Goal: Ask a question

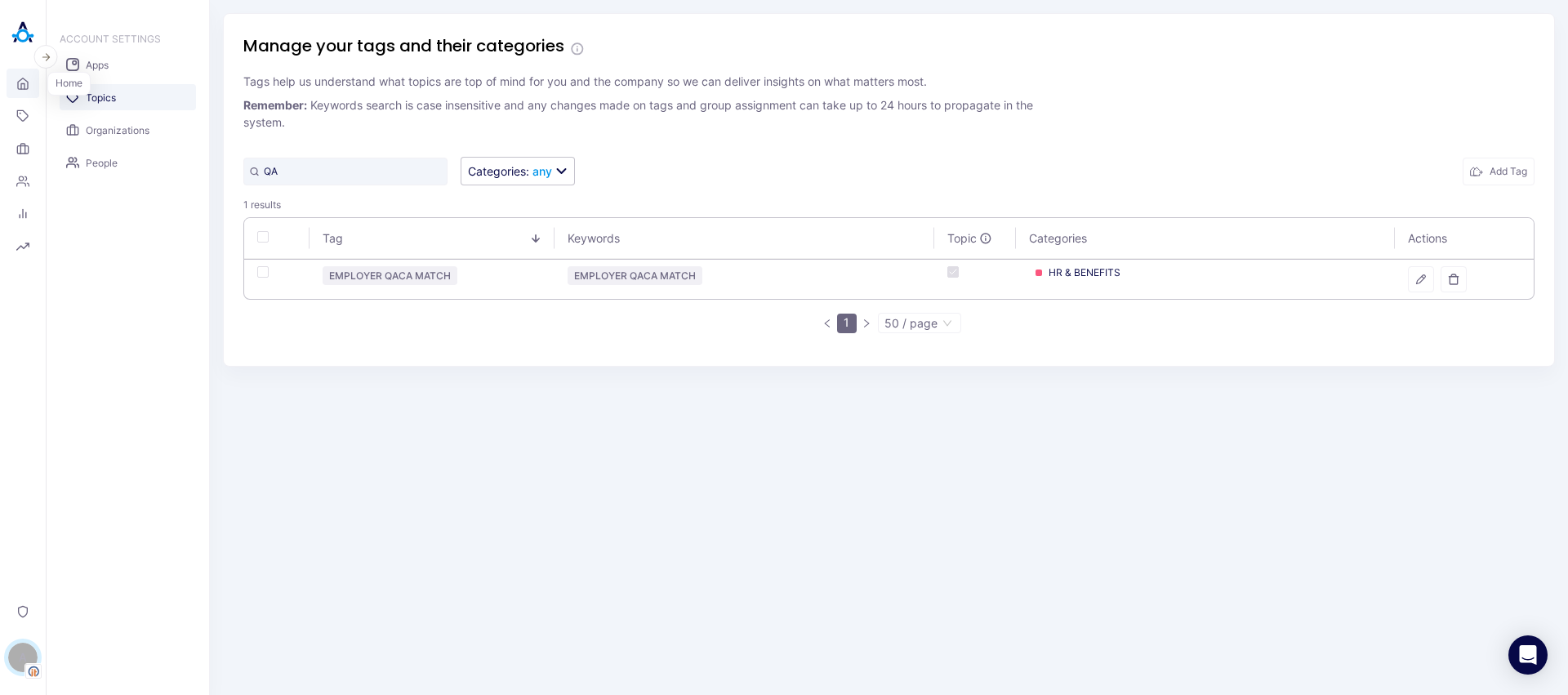
click at [35, 75] on link "Home" at bounding box center [23, 83] width 33 height 29
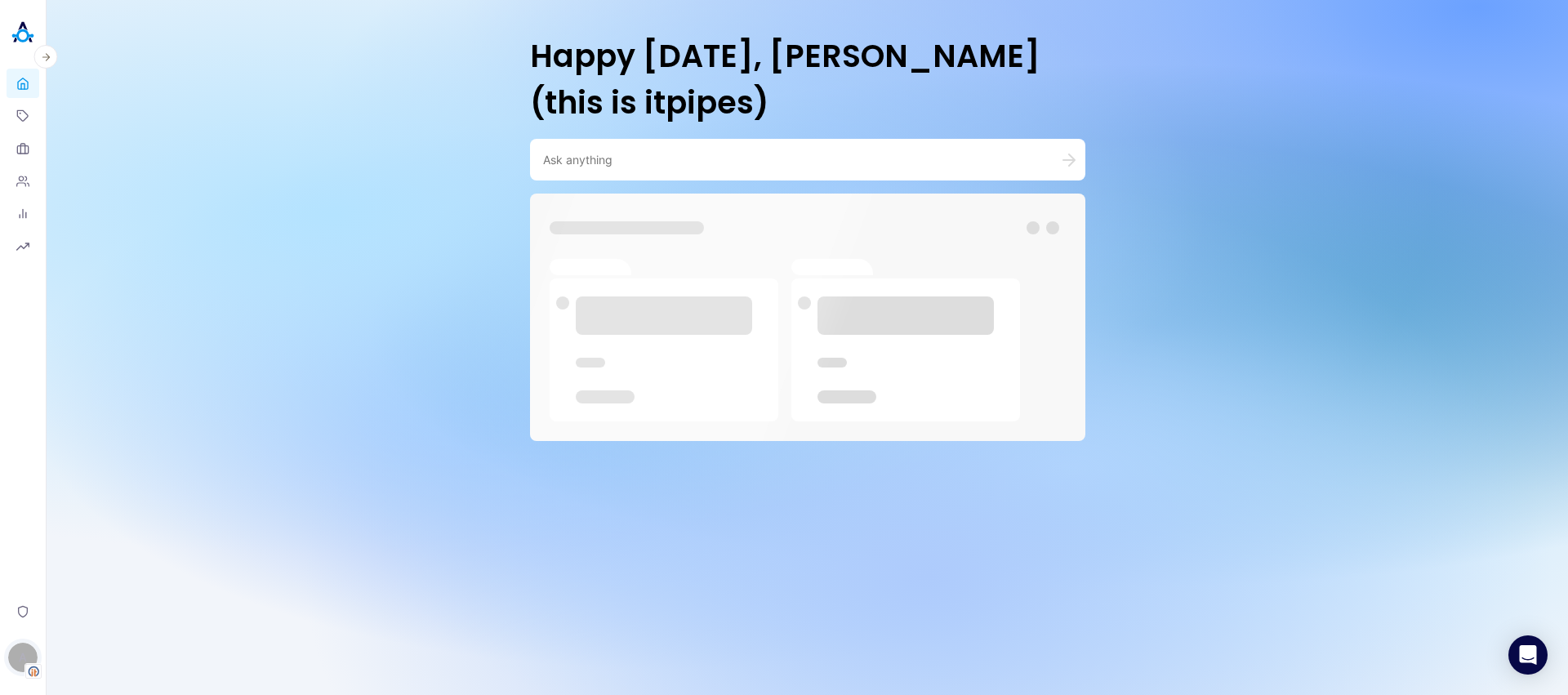
click at [24, 661] on div "A" at bounding box center [22, 658] width 29 height 29
click at [126, 564] on button "Switch Tenant" at bounding box center [112, 564] width 121 height 25
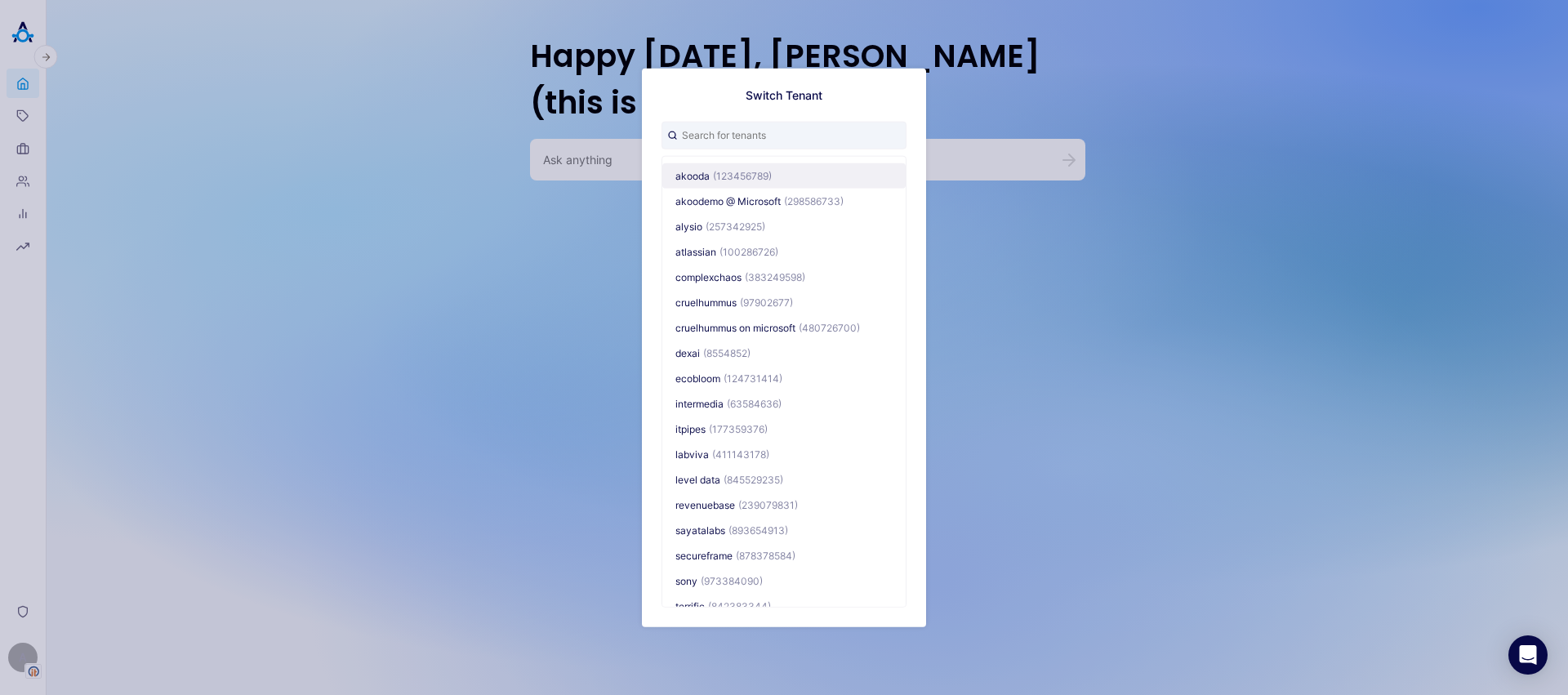
click at [723, 186] on button "akooda (123456789)" at bounding box center [784, 175] width 244 height 25
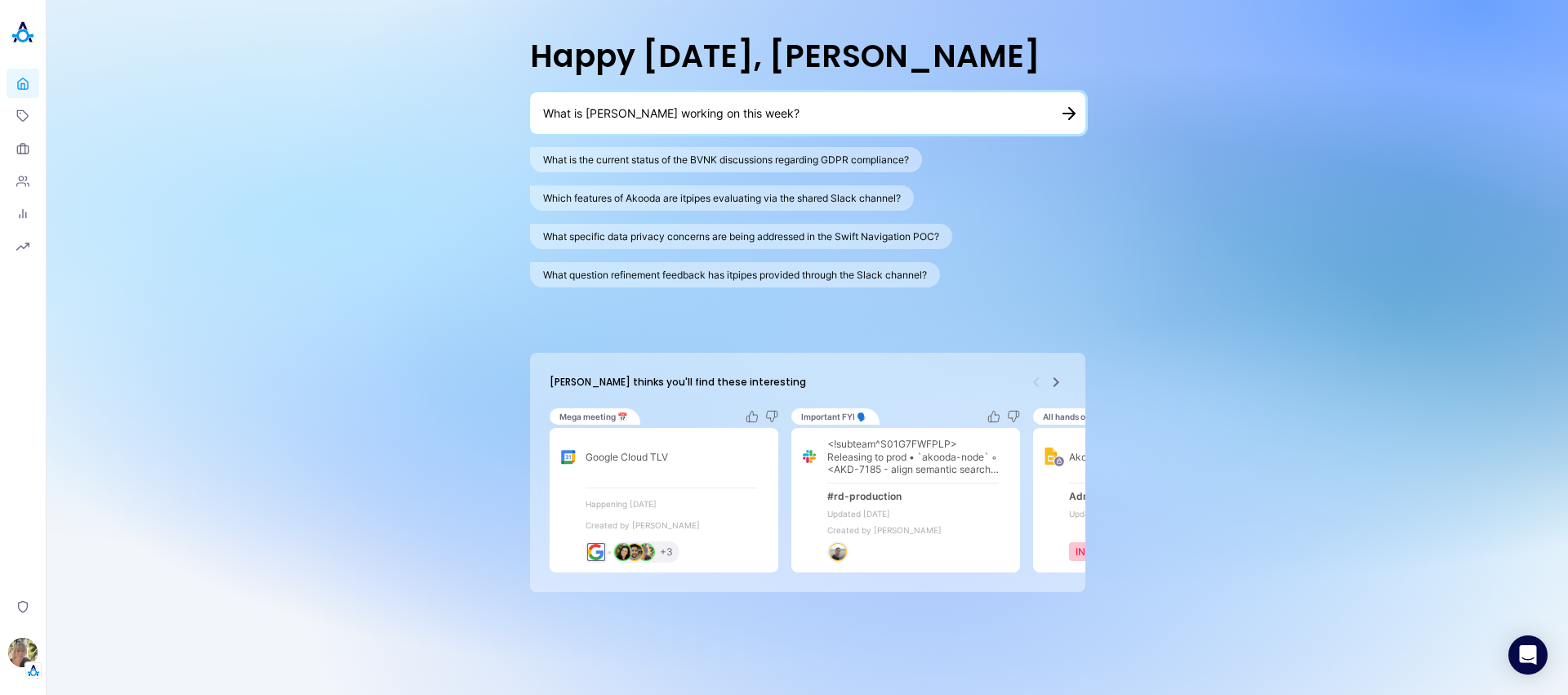
type textarea "What is [PERSON_NAME] working on this week?"
click at [1078, 115] on div "What is [PERSON_NAME] working on this week?" at bounding box center [807, 113] width 556 height 41
click at [1075, 114] on icon "button" at bounding box center [1071, 113] width 11 height 11
